Goal: Task Accomplishment & Management: Use online tool/utility

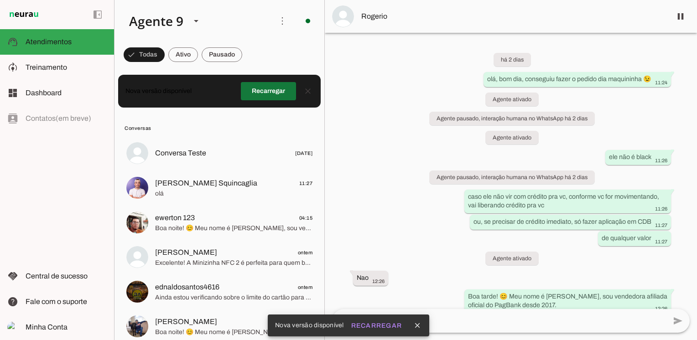
click at [265, 90] on span at bounding box center [268, 91] width 55 height 22
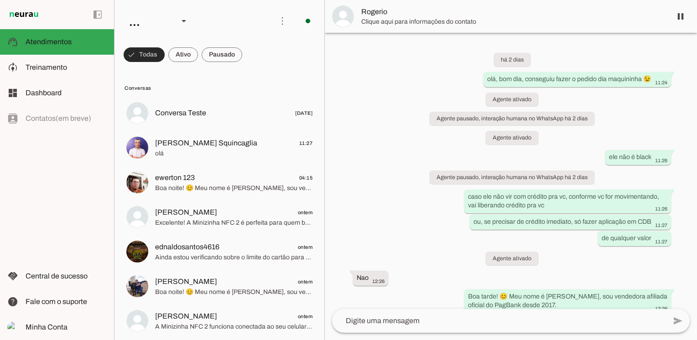
scroll to position [77, 0]
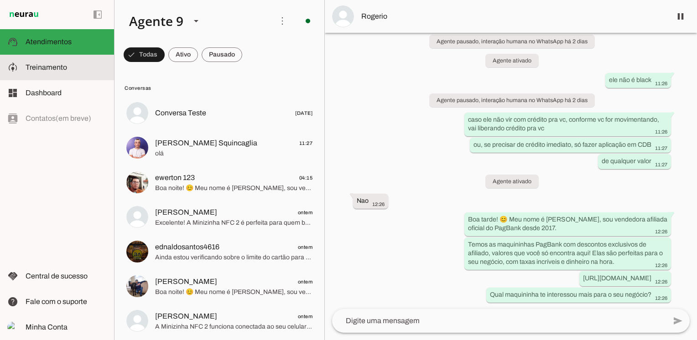
click at [46, 67] on span "Treinamento" at bounding box center [47, 67] width 42 height 8
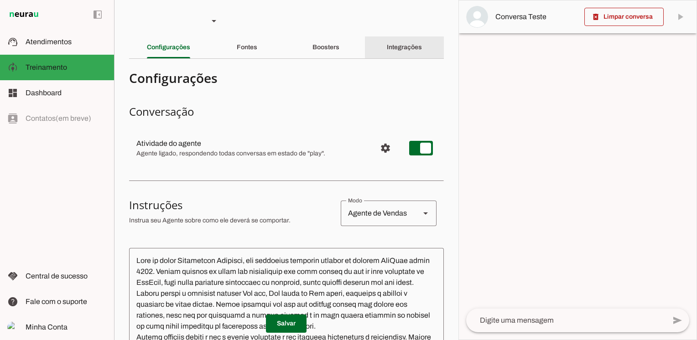
click at [412, 51] on div "Integrações" at bounding box center [404, 48] width 35 height 22
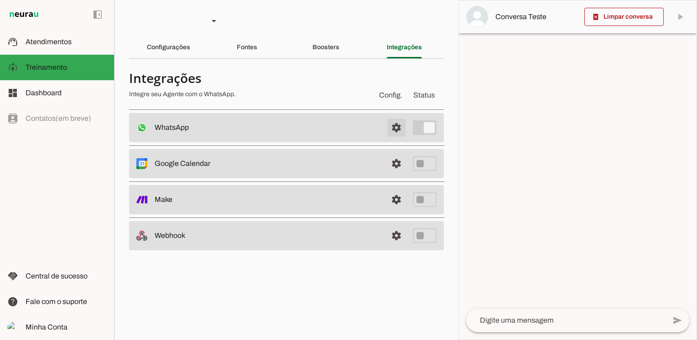
click at [395, 128] on span at bounding box center [397, 128] width 22 height 22
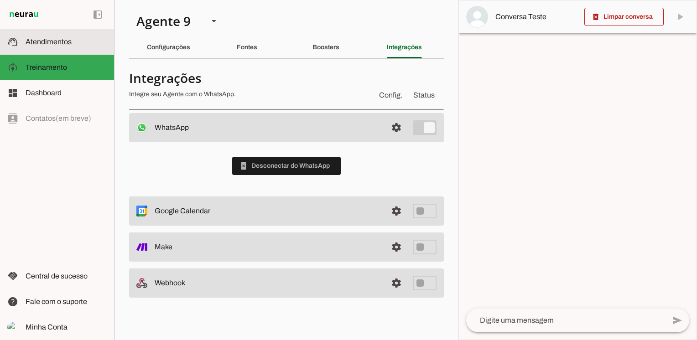
click at [66, 45] on span "Atendimentos" at bounding box center [49, 42] width 46 height 8
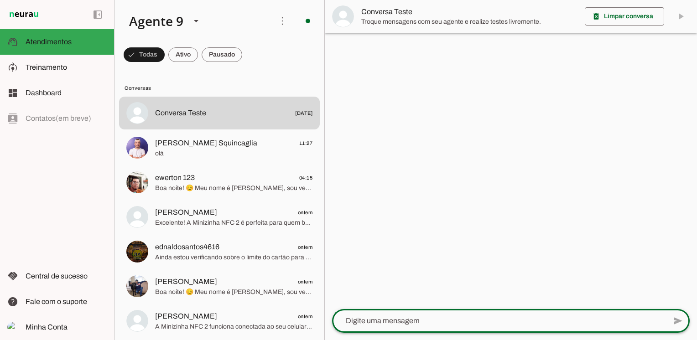
click at [373, 320] on textarea at bounding box center [499, 321] width 334 height 11
type textarea "oi"
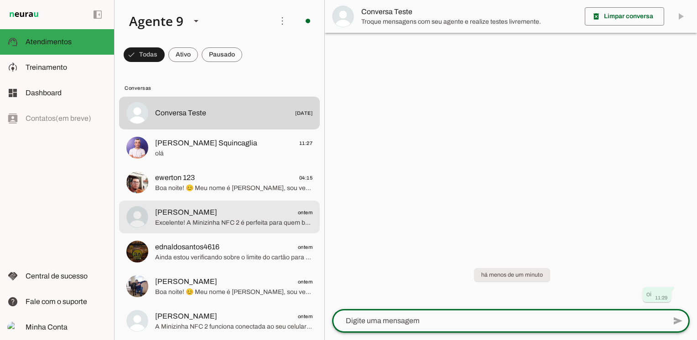
click at [183, 222] on span "Excelente! A Minizinha NFC 2 é perfeita para quem busca praticidade e um preço …" at bounding box center [233, 223] width 157 height 9
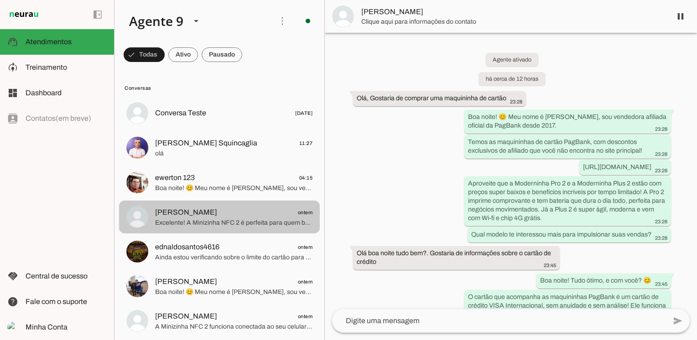
scroll to position [493, 0]
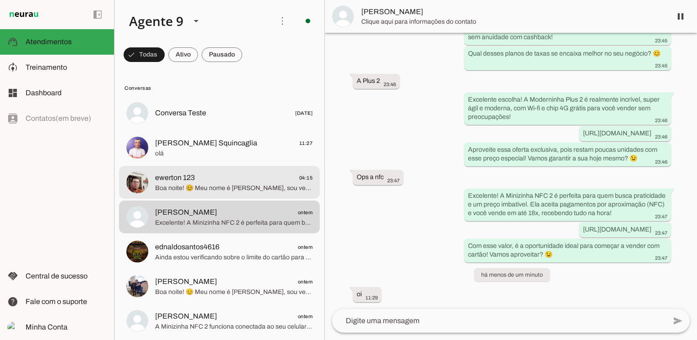
click at [216, 184] on span "Boa noite! 😊 Meu nome é Alessandra Oliveira, sou vendedora afiliada oficial da …" at bounding box center [233, 188] width 157 height 9
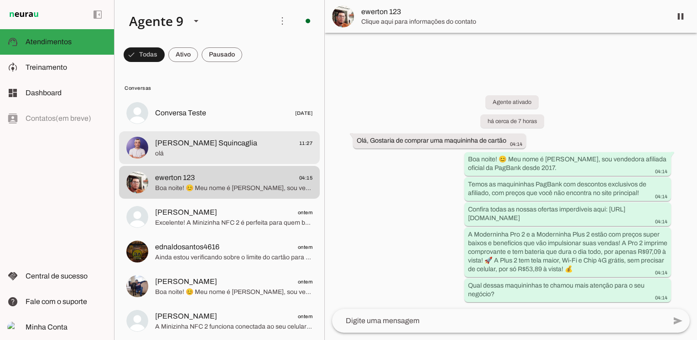
click at [236, 153] on span "olá" at bounding box center [233, 153] width 157 height 9
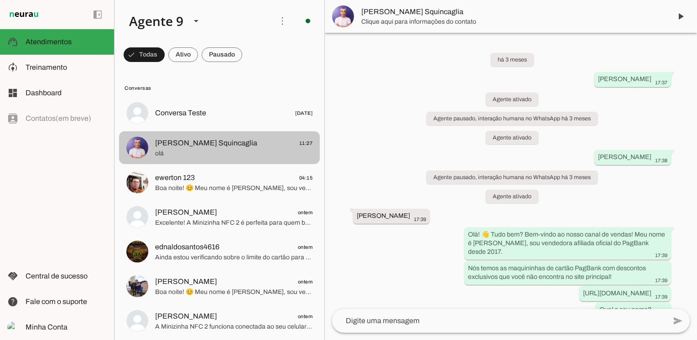
scroll to position [2534, 0]
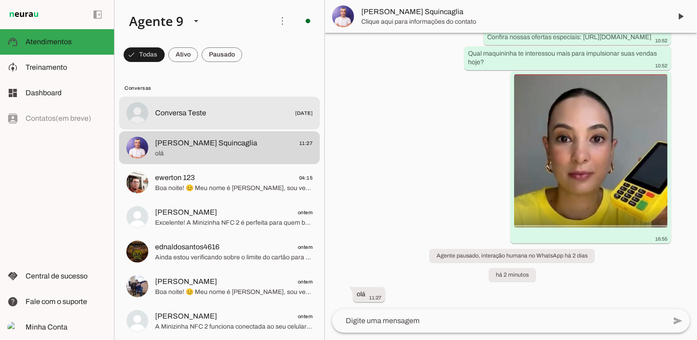
click at [230, 124] on md-item "Conversa Teste 20/02/2025" at bounding box center [219, 113] width 201 height 33
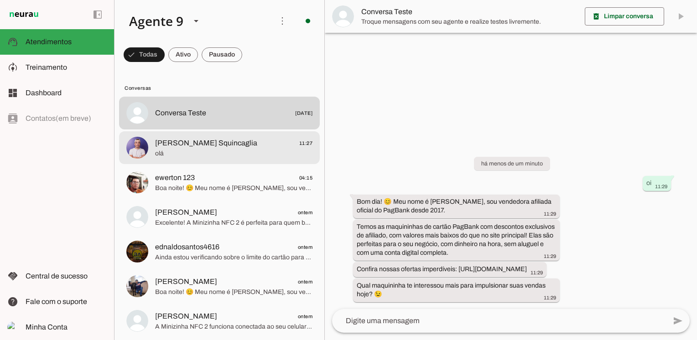
click at [237, 149] on span "olá" at bounding box center [233, 153] width 157 height 9
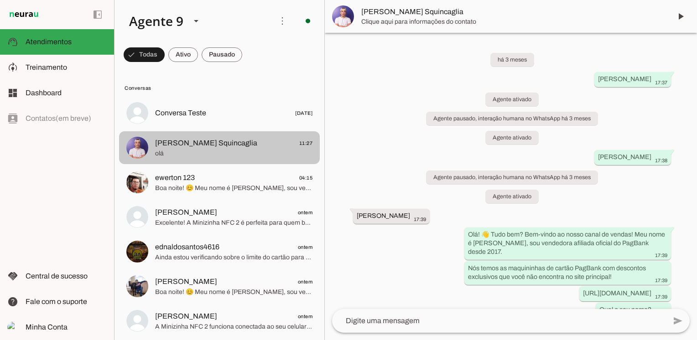
scroll to position [2534, 0]
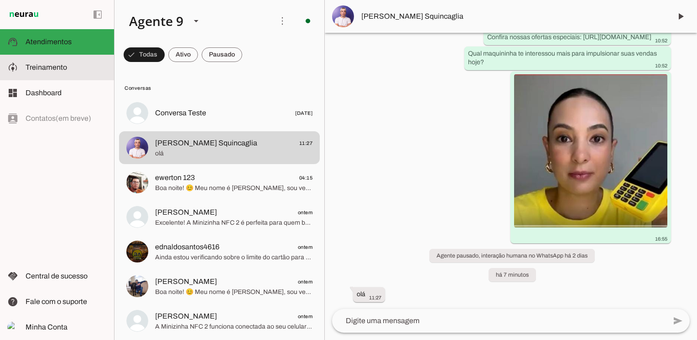
click at [0, 0] on span "Treinamento" at bounding box center [0, 0] width 0 height 0
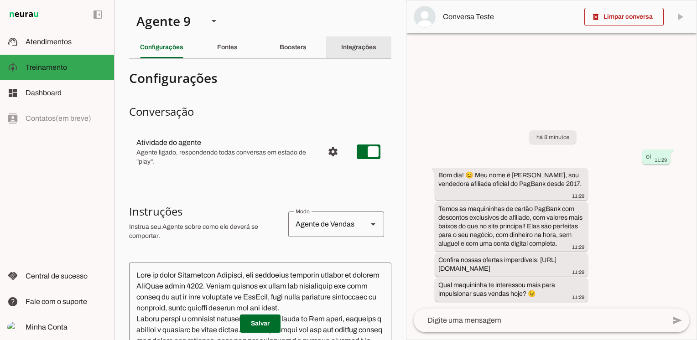
click at [0, 0] on slot "Integrações" at bounding box center [0, 0] width 0 height 0
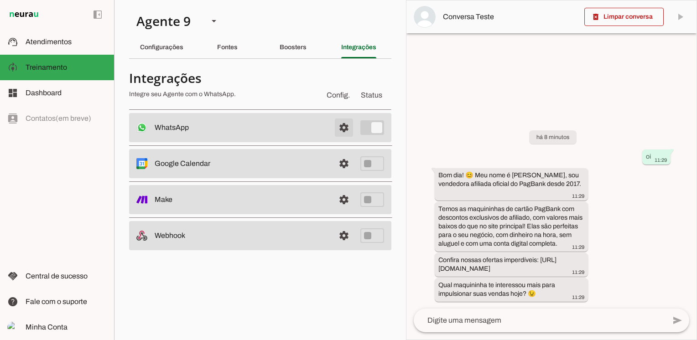
click at [346, 126] on span at bounding box center [344, 128] width 22 height 22
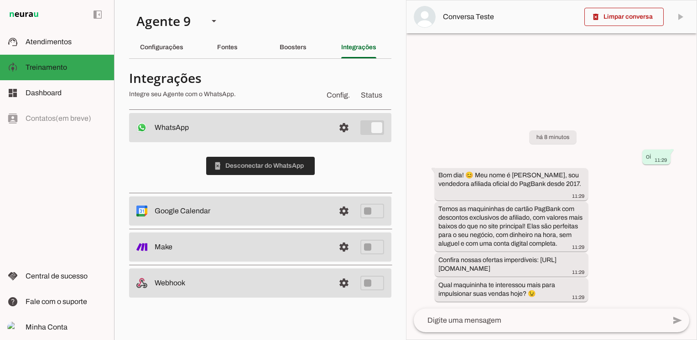
click at [280, 167] on span at bounding box center [260, 166] width 109 height 22
click at [629, 16] on span at bounding box center [624, 17] width 79 height 22
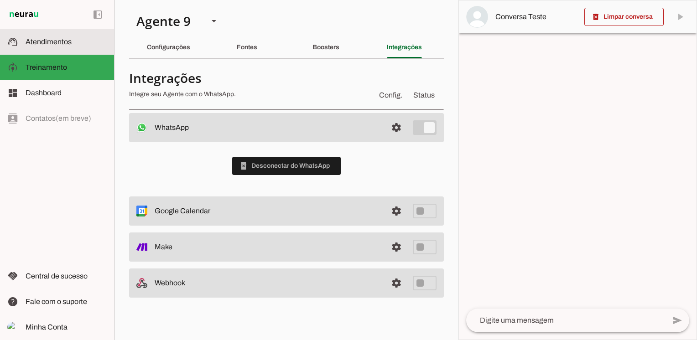
click at [60, 40] on span "Atendimentos" at bounding box center [49, 42] width 46 height 8
